Goal: Task Accomplishment & Management: Manage account settings

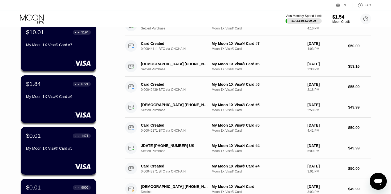
scroll to position [48, 0]
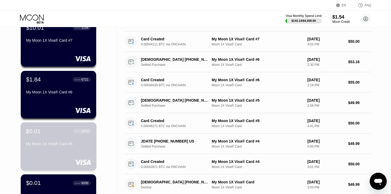
click at [63, 156] on div "$0.01 ● ● ● ● 1471 My Moon 1X Visa® Card #5" at bounding box center [58, 147] width 76 height 48
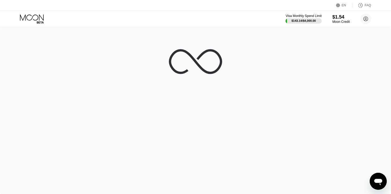
click at [63, 156] on div at bounding box center [195, 110] width 391 height 167
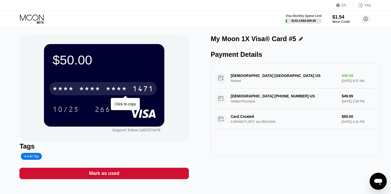
click at [103, 86] on div "* * * * * * * * * * * * 1471" at bounding box center [102, 88] width 107 height 13
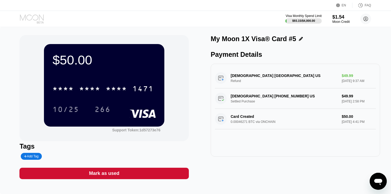
click at [32, 18] on icon at bounding box center [32, 18] width 25 height 9
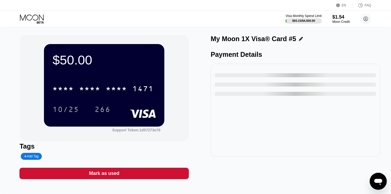
click at [32, 15] on icon at bounding box center [32, 18] width 25 height 9
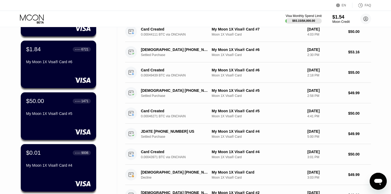
scroll to position [80, 0]
